Goal: Information Seeking & Learning: Learn about a topic

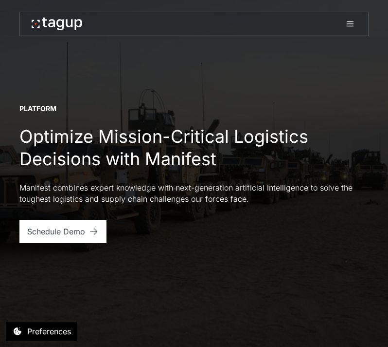
click at [345, 20] on icon at bounding box center [351, 24] width 12 height 12
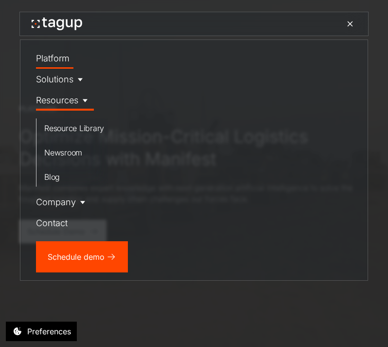
click at [63, 96] on div "Resources" at bounding box center [57, 99] width 42 height 13
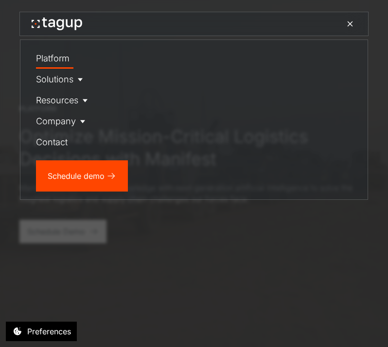
click at [150, 276] on div at bounding box center [194, 173] width 388 height 347
click at [57, 61] on div "Platform" at bounding box center [53, 58] width 34 height 13
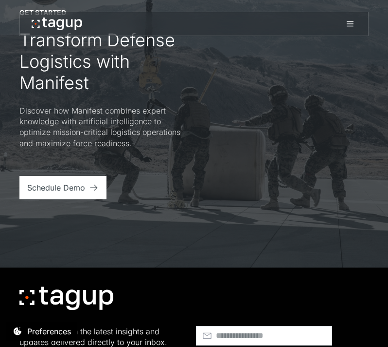
scroll to position [3446, 0]
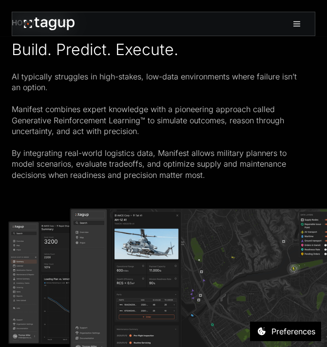
click at [303, 26] on link at bounding box center [297, 23] width 22 height 23
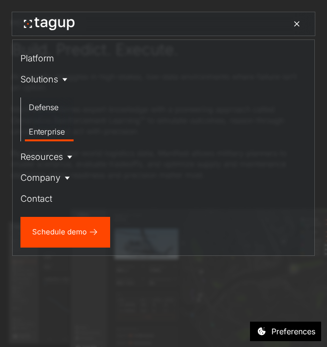
click at [50, 130] on div "Enterprise" at bounding box center [49, 132] width 41 height 12
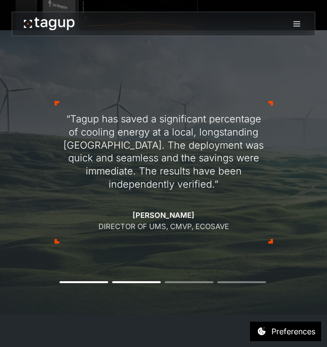
scroll to position [882, 0]
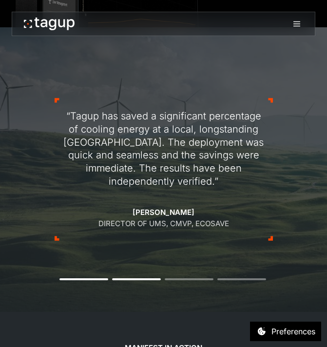
click at [96, 278] on button "1" at bounding box center [83, 279] width 49 height 2
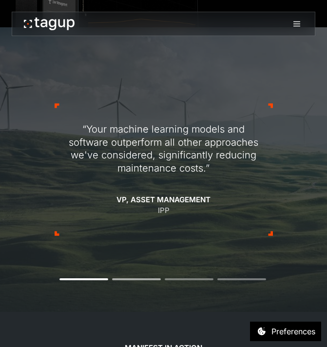
click at [120, 278] on li "2" at bounding box center [136, 279] width 49 height 2
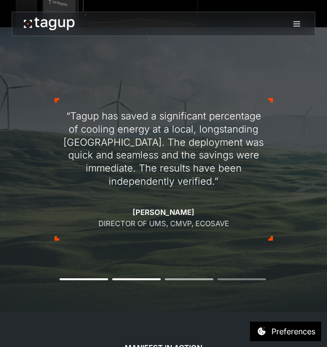
click at [181, 278] on li "3" at bounding box center [189, 279] width 49 height 2
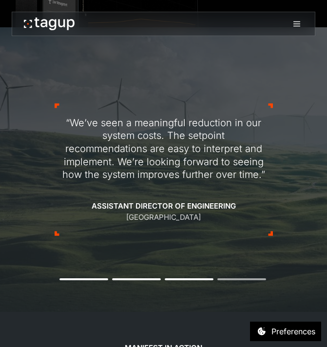
click at [227, 278] on li "4" at bounding box center [241, 279] width 49 height 2
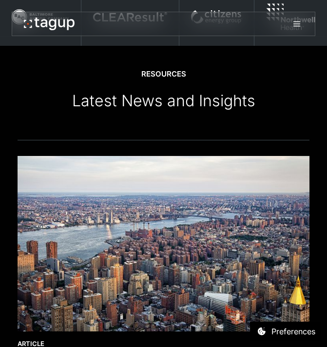
scroll to position [2087, 0]
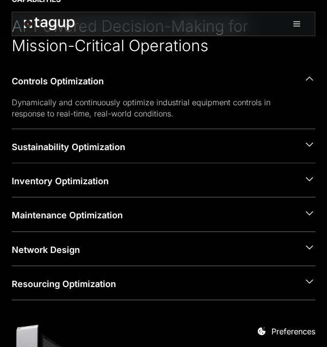
click at [40, 150] on div "Sustainability Optimization" at bounding box center [154, 147] width 284 height 12
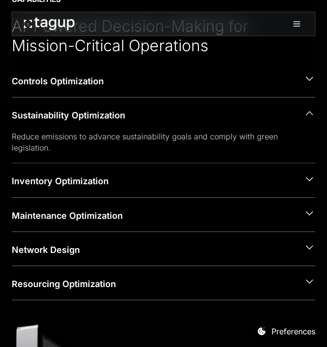
click at [40, 150] on div "Reduce emissions to advance sustainability goals and comply with green legislat…" at bounding box center [156, 142] width 288 height 22
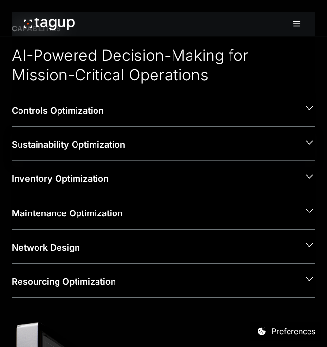
scroll to position [351, 0]
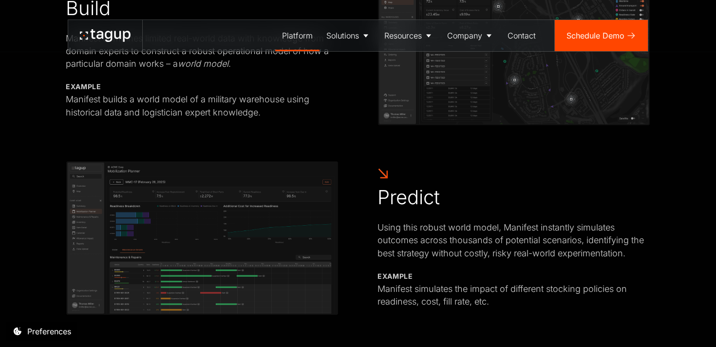
scroll to position [287, 0]
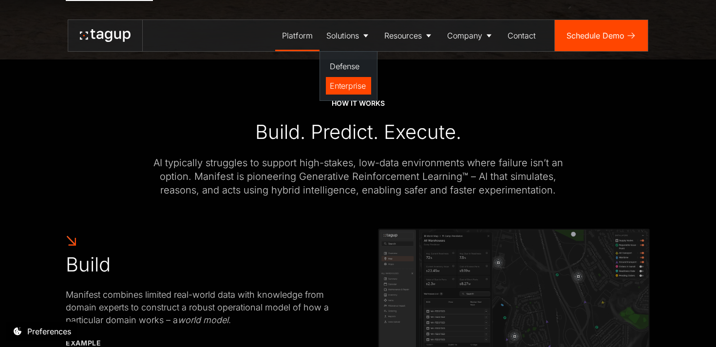
click at [357, 87] on div "Enterprise" at bounding box center [348, 86] width 37 height 12
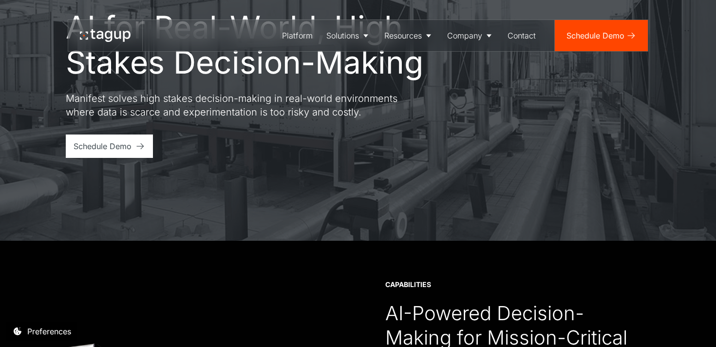
scroll to position [420, 0]
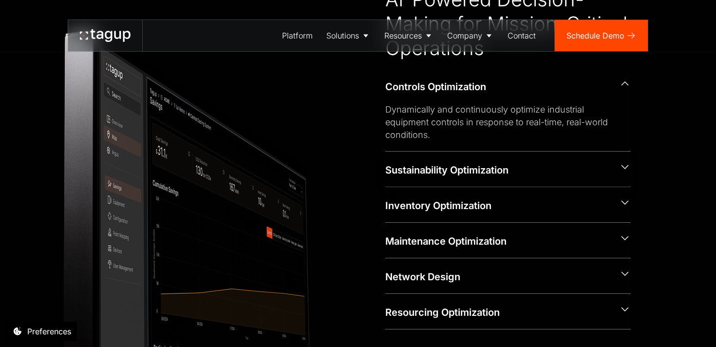
click at [429, 171] on div "Sustainability Optimization" at bounding box center [498, 170] width 226 height 14
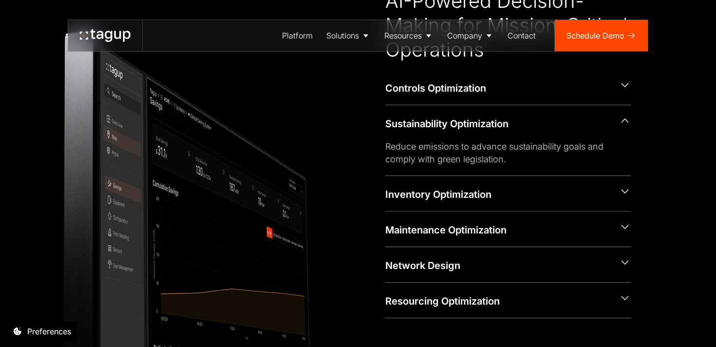
click at [446, 203] on div "Inventory Optimization" at bounding box center [507, 193] width 245 height 35
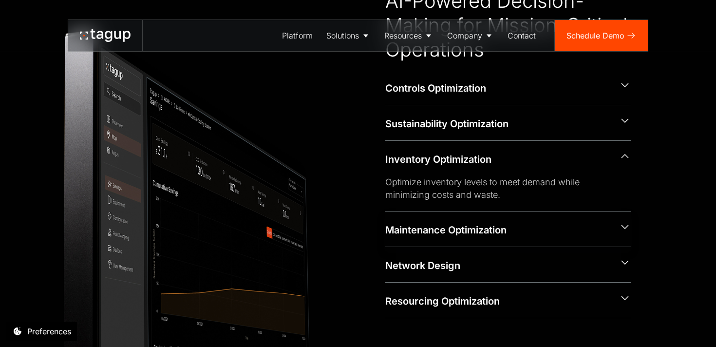
click at [446, 226] on div "Maintenance Optimization" at bounding box center [498, 230] width 226 height 14
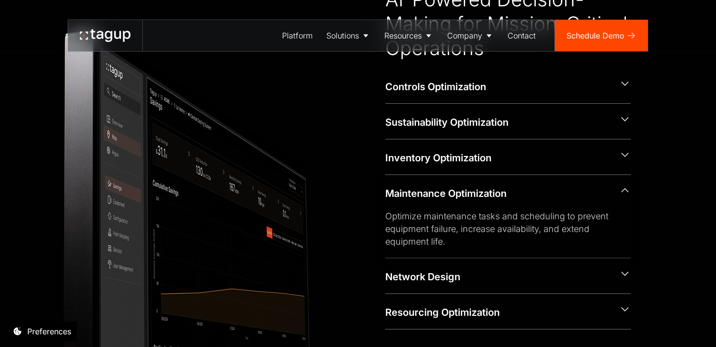
scroll to position [742, 0]
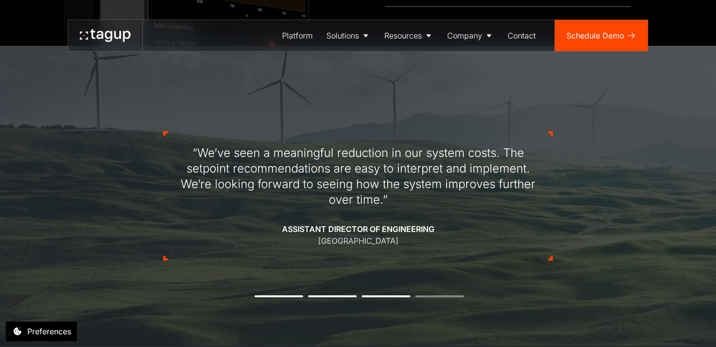
click at [381, 288] on div "“We’ve seen a meaningful reduction in our system costs. The setpoint recommenda…" at bounding box center [357, 196] width 389 height 222
click at [380, 296] on li "3" at bounding box center [386, 296] width 49 height 2
click at [430, 292] on div "“We’ve seen a meaningful reduction in our system costs. The setpoint recommenda…" at bounding box center [357, 196] width 389 height 222
click at [429, 295] on li "4" at bounding box center [439, 296] width 49 height 2
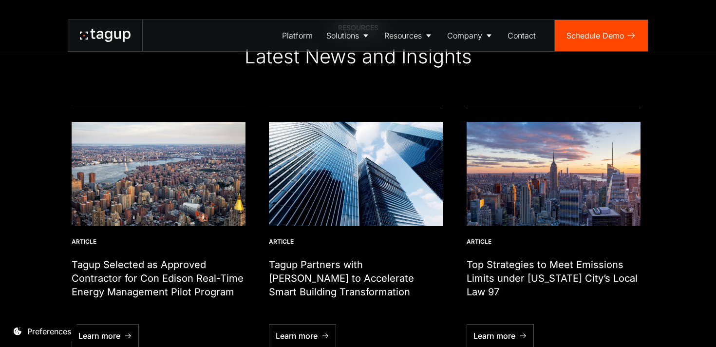
scroll to position [2279, 0]
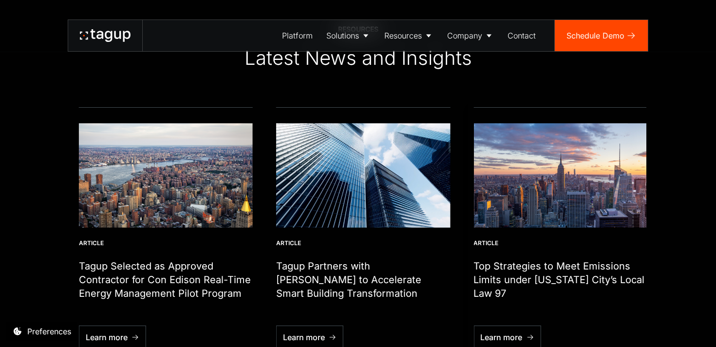
click at [523, 221] on img "3 / 6" at bounding box center [560, 175] width 174 height 104
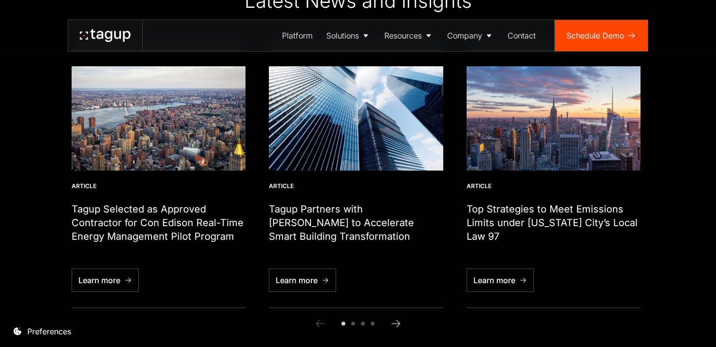
scroll to position [2350, 0]
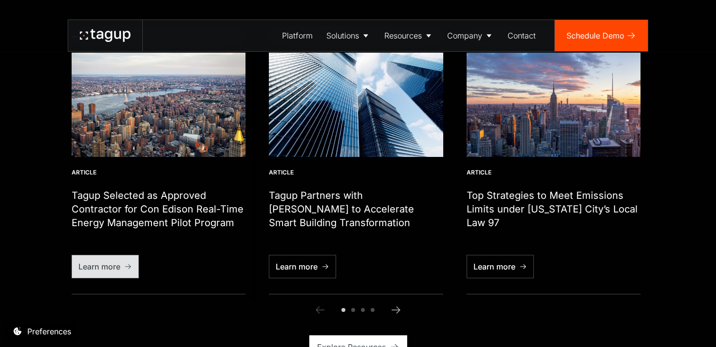
click at [111, 263] on link "Learn more" at bounding box center [105, 266] width 67 height 23
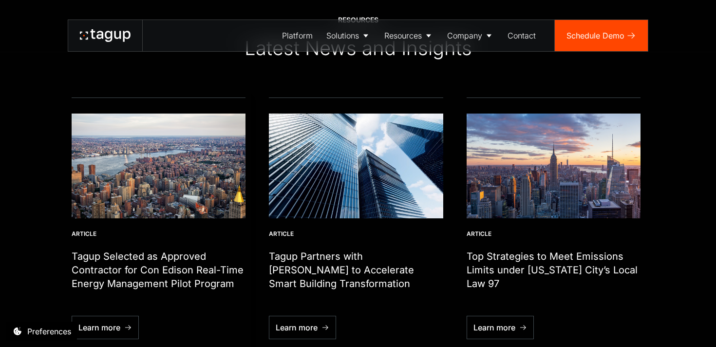
scroll to position [2290, 0]
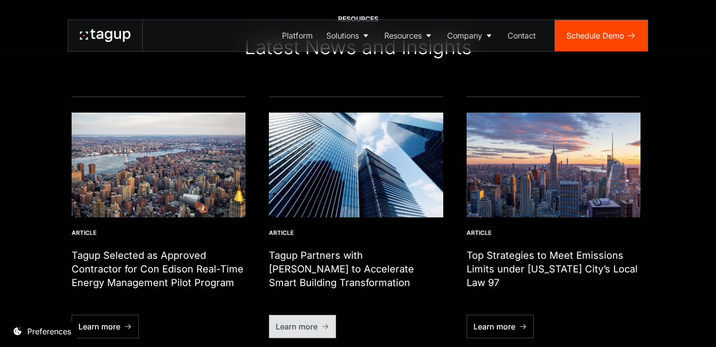
click at [300, 320] on div "Learn more" at bounding box center [297, 326] width 42 height 12
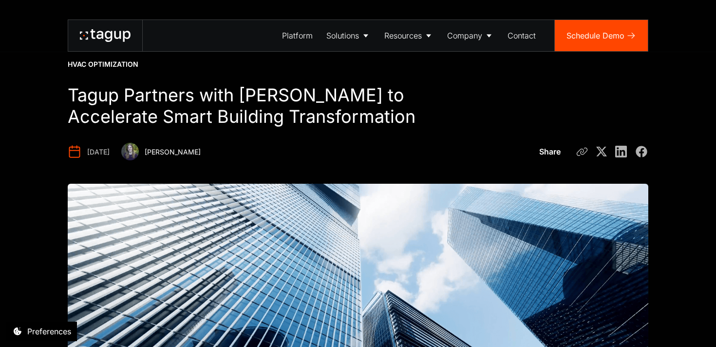
scroll to position [31, 0]
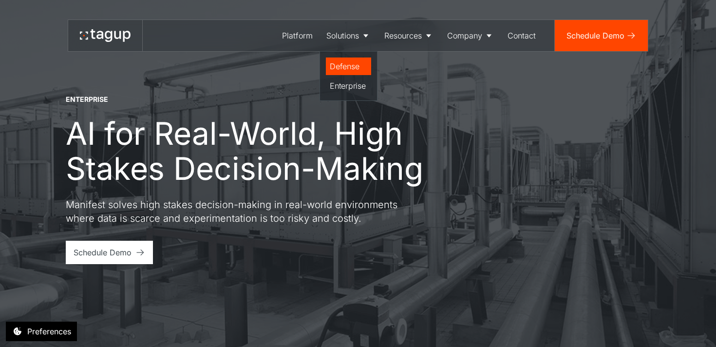
click at [340, 66] on div "Defense" at bounding box center [348, 66] width 37 height 12
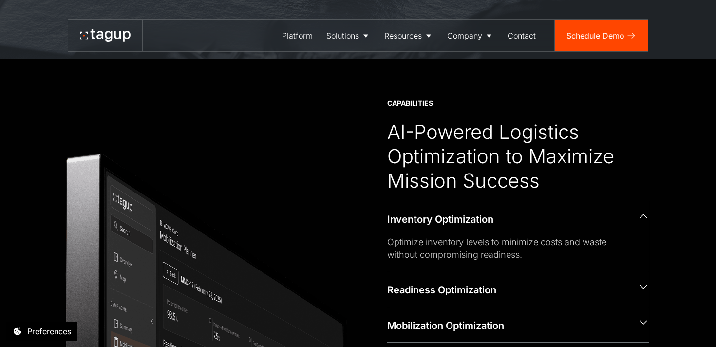
scroll to position [286, 0]
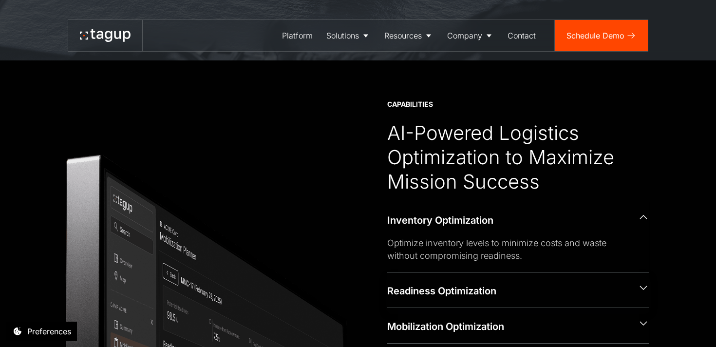
click at [417, 295] on div "Readiness Optimization" at bounding box center [508, 291] width 242 height 14
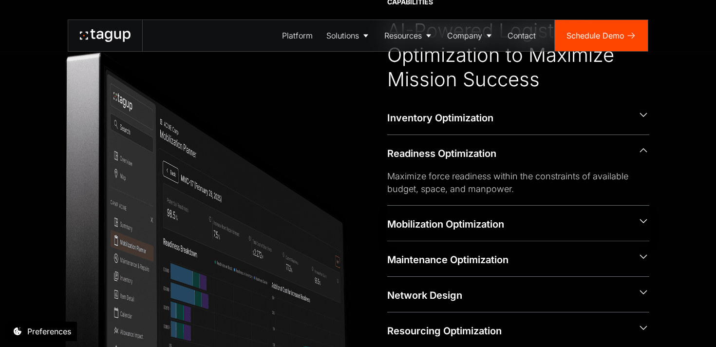
click at [413, 221] on div "Mobilization Optimization" at bounding box center [508, 224] width 242 height 14
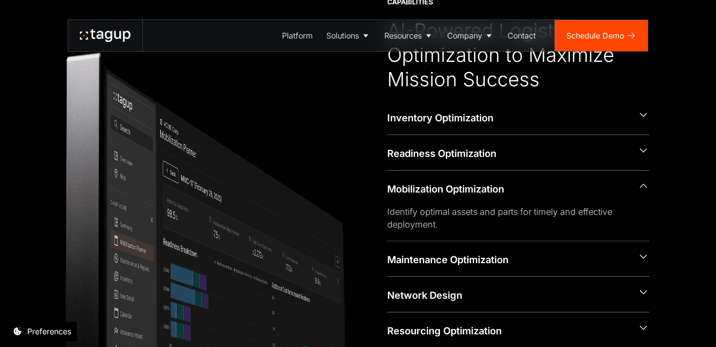
click at [413, 221] on div "Identify optimal assets and parts for timely and effective deployment." at bounding box center [510, 217] width 246 height 25
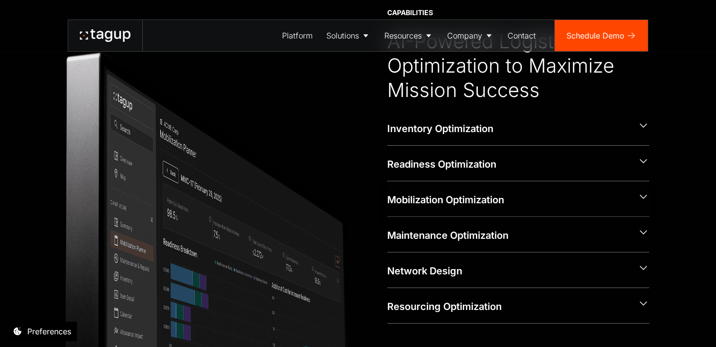
click at [413, 221] on div "Maintenance Optimization" at bounding box center [518, 234] width 262 height 35
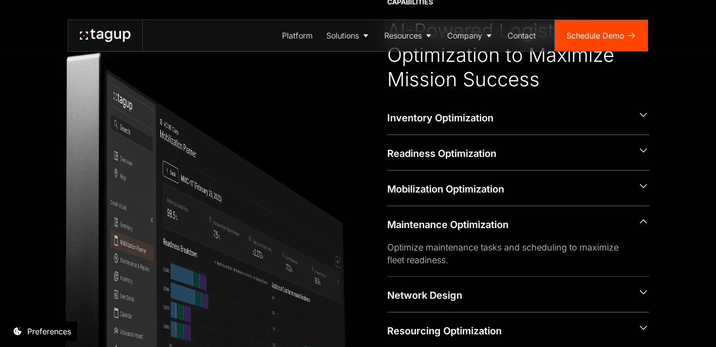
click at [415, 209] on div "Maintenance Optimization" at bounding box center [518, 223] width 262 height 35
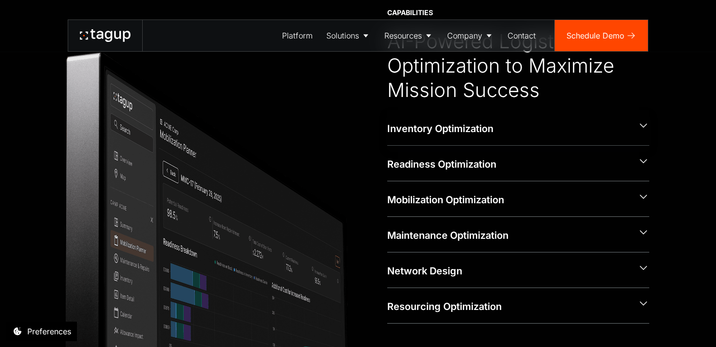
click at [414, 140] on div "Inventory Optimization" at bounding box center [518, 127] width 262 height 35
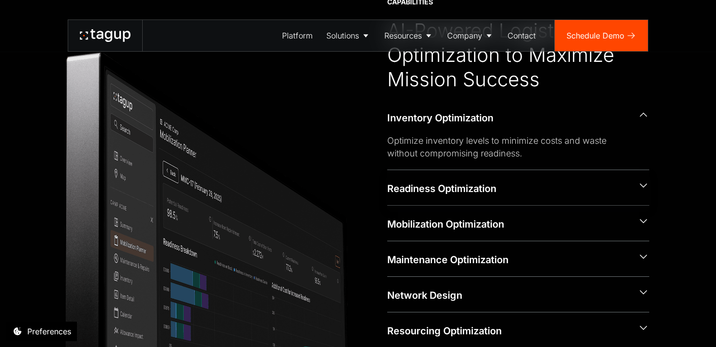
click at [423, 182] on div "Readiness Optimization" at bounding box center [508, 189] width 242 height 14
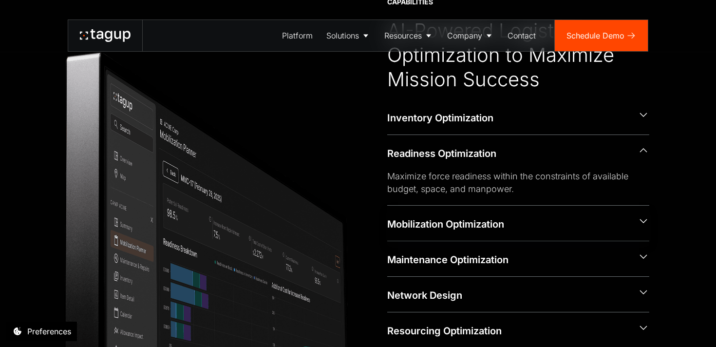
click at [429, 207] on div "Mobilization Optimization" at bounding box center [518, 222] width 262 height 35
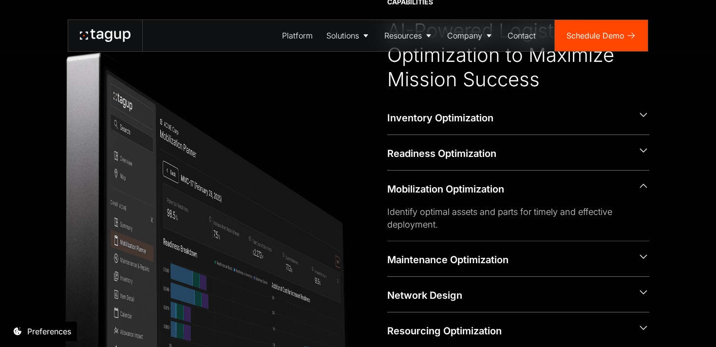
click at [434, 237] on div "Identify optimal assets and parts for timely and effective deployment." at bounding box center [518, 222] width 262 height 35
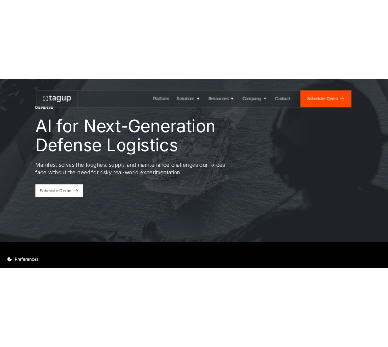
scroll to position [0, 0]
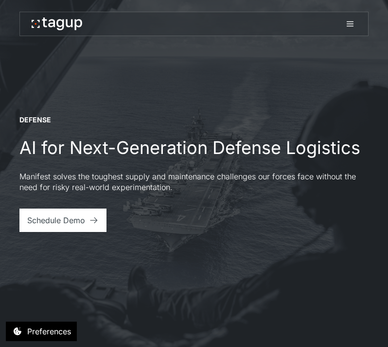
click at [350, 28] on icon at bounding box center [351, 24] width 12 height 12
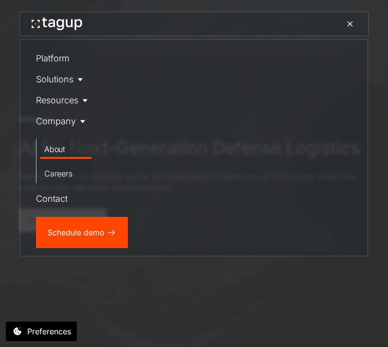
click at [57, 155] on link "About" at bounding box center [65, 148] width 51 height 19
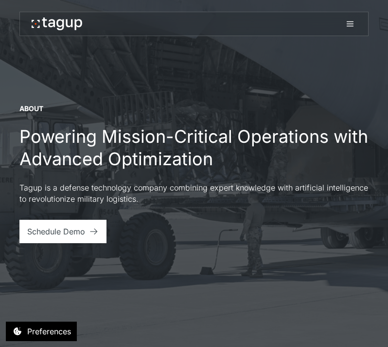
click at [350, 32] on link at bounding box center [351, 23] width 22 height 23
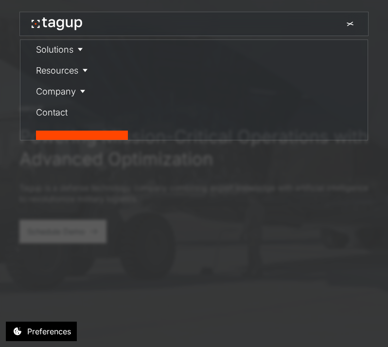
click at [350, 32] on link at bounding box center [351, 23] width 22 height 23
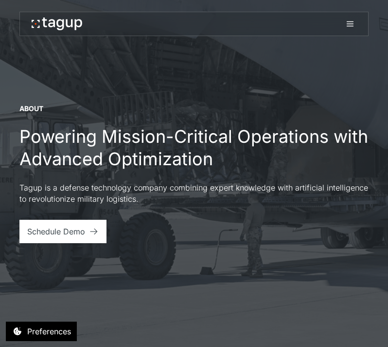
click at [25, 111] on div "About" at bounding box center [31, 109] width 24 height 10
click at [93, 170] on div "About Powering Mission-Critical Operations with Advanced Optimization Tagup is …" at bounding box center [194, 154] width 350 height 100
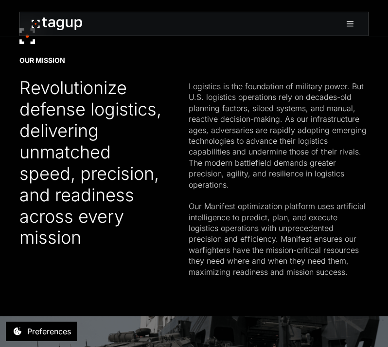
scroll to position [349, 0]
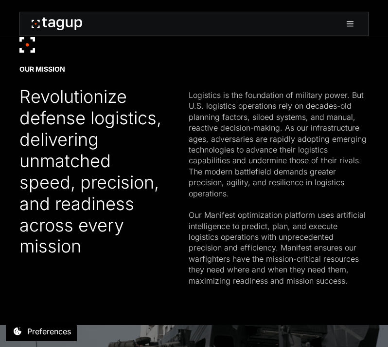
click at [99, 165] on div "Revolutionize defense logistics, delivering unmatched speed, precision, and rea…" at bounding box center [94, 171] width 150 height 171
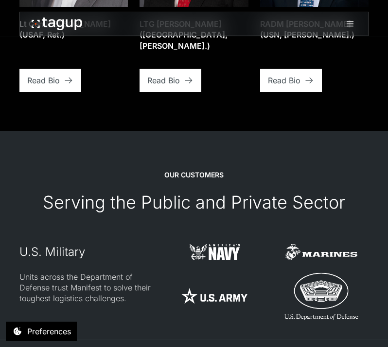
scroll to position [2012, 0]
